Goal: Find specific page/section: Find specific page/section

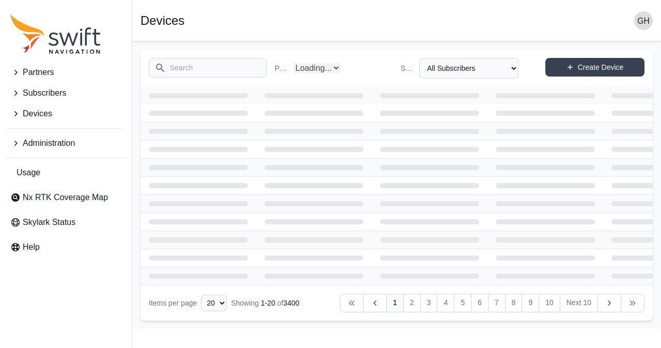
click at [70, 98] on button "Subscribers" at bounding box center [65, 93] width 119 height 21
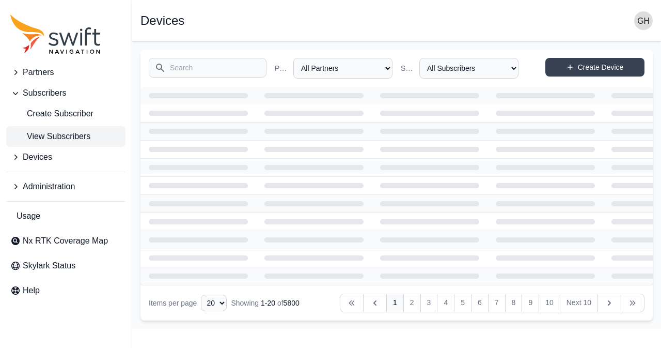
select select "Partner Name"
click at [65, 137] on span "View Subscribers" at bounding box center [50, 136] width 80 height 12
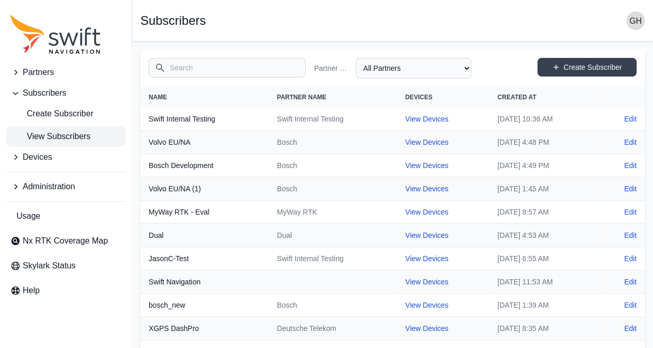
click at [183, 65] on input "Search" at bounding box center [227, 68] width 157 height 20
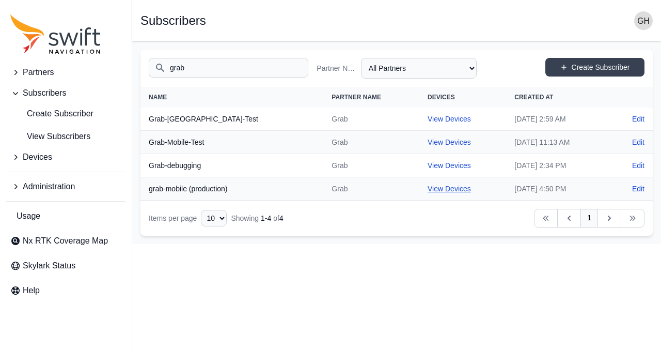
type input "grab"
click at [428, 185] on link "View Devices" at bounding box center [449, 188] width 43 height 8
select select "fe55257b-e26b-4112-869a-e544fc77323b"
